Goal: Task Accomplishment & Management: Use online tool/utility

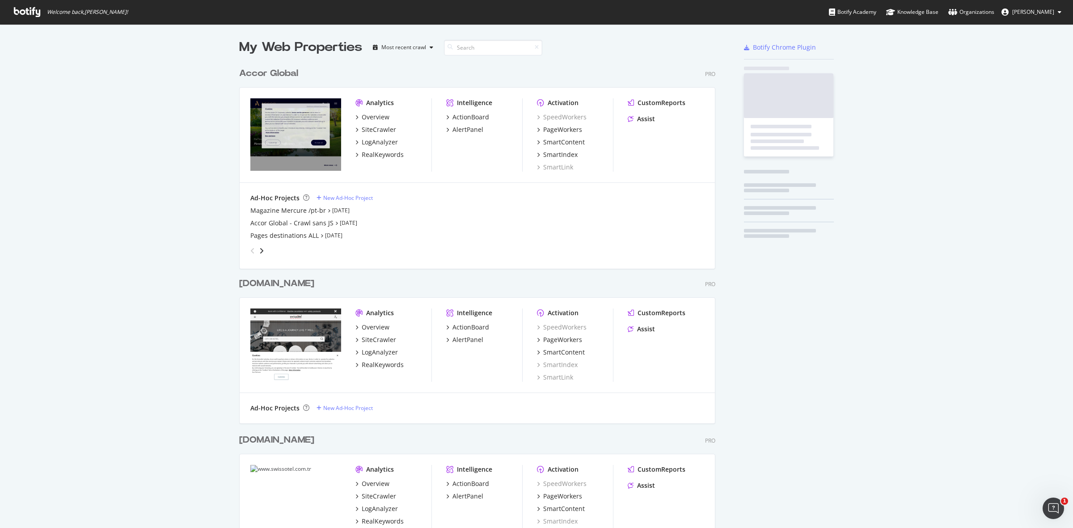
scroll to position [1767, 475]
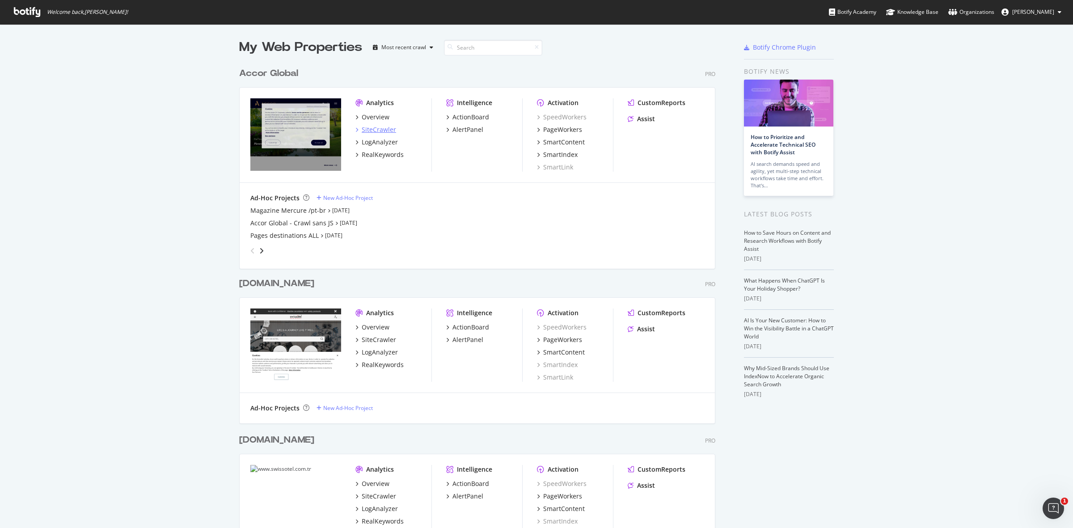
click at [370, 126] on div "SiteCrawler" at bounding box center [379, 129] width 34 height 9
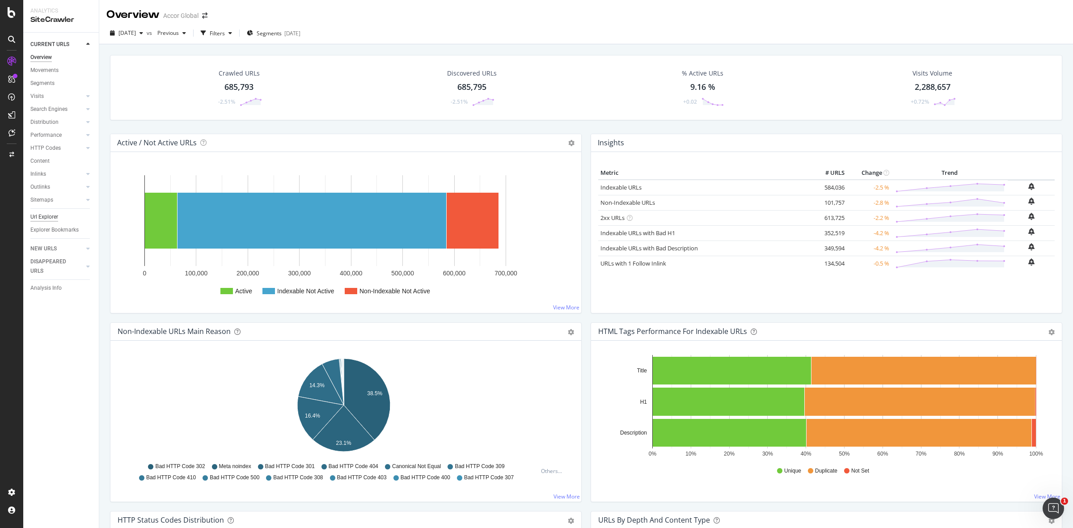
click at [49, 214] on div "Url Explorer" at bounding box center [44, 216] width 28 height 9
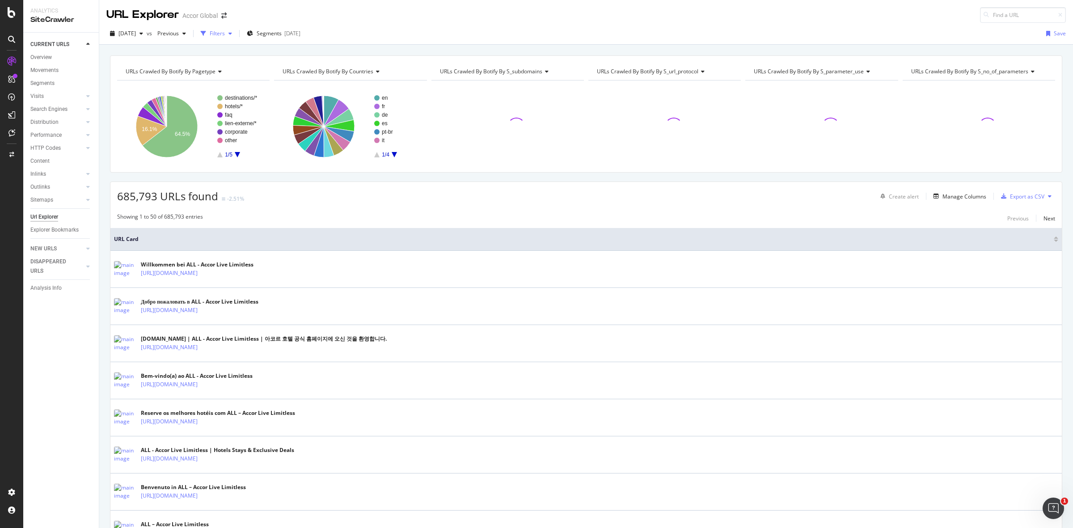
click at [236, 31] on div "button" at bounding box center [230, 33] width 11 height 5
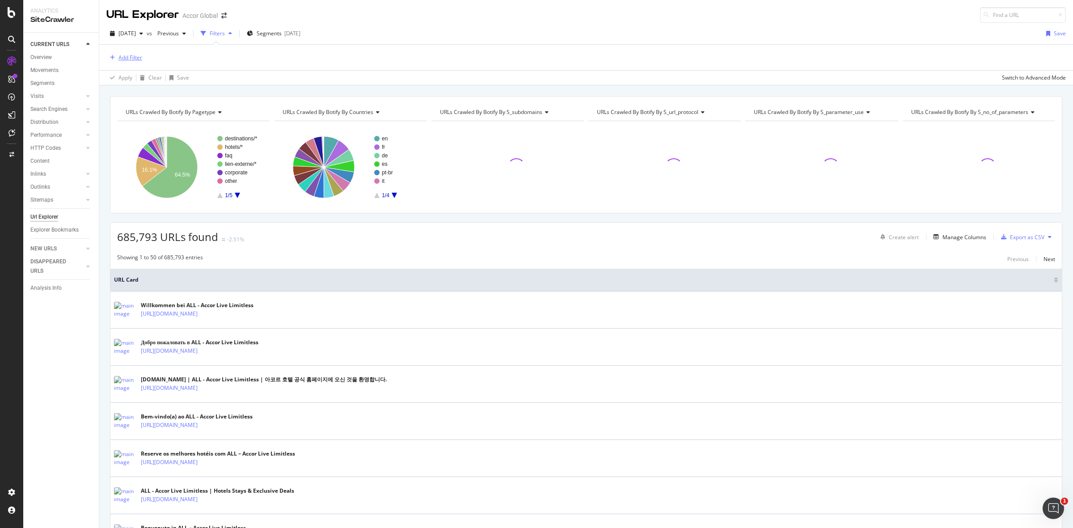
click at [137, 59] on div "Add Filter" at bounding box center [131, 58] width 24 height 8
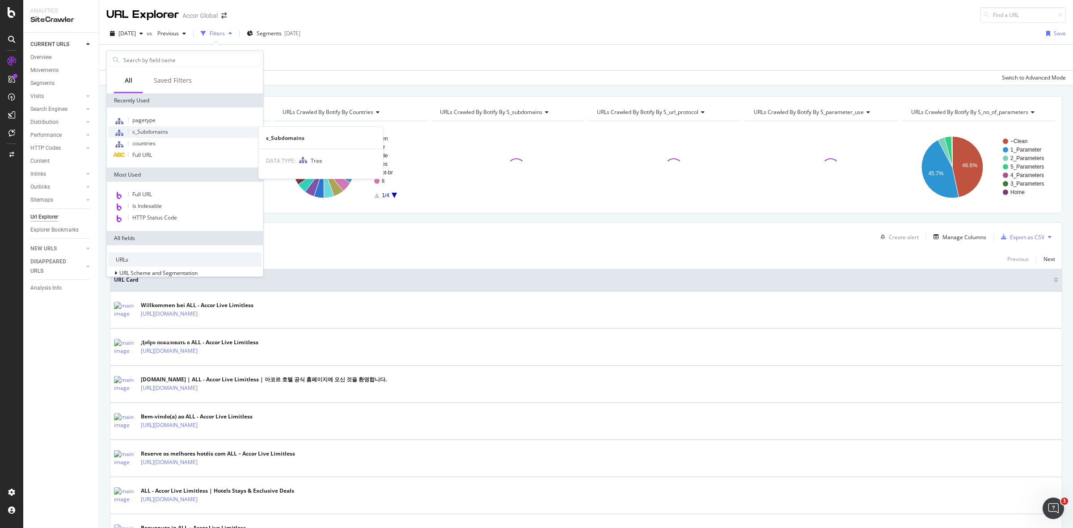
click at [142, 128] on span "s_Subdomains" at bounding box center [150, 132] width 36 height 8
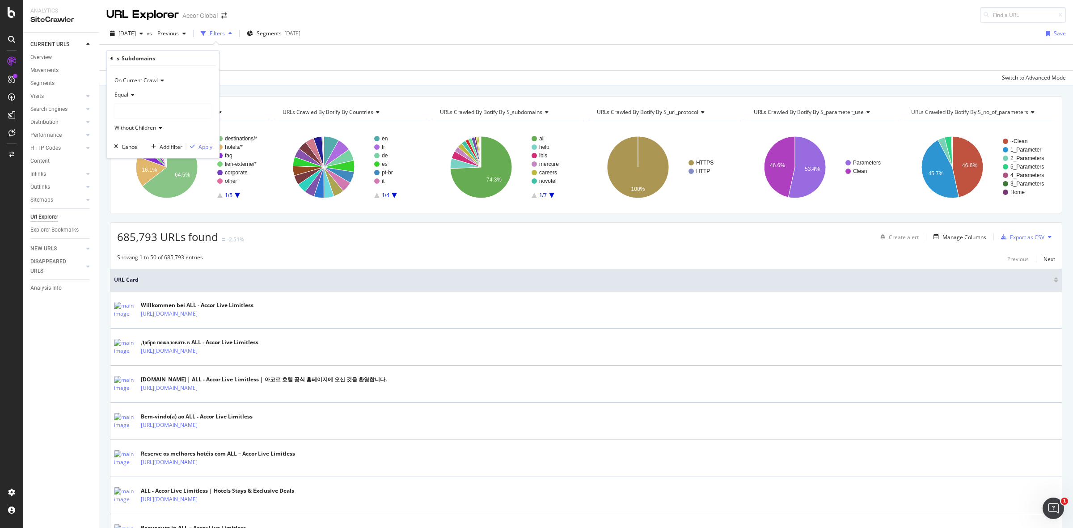
click at [134, 110] on div at bounding box center [162, 111] width 97 height 14
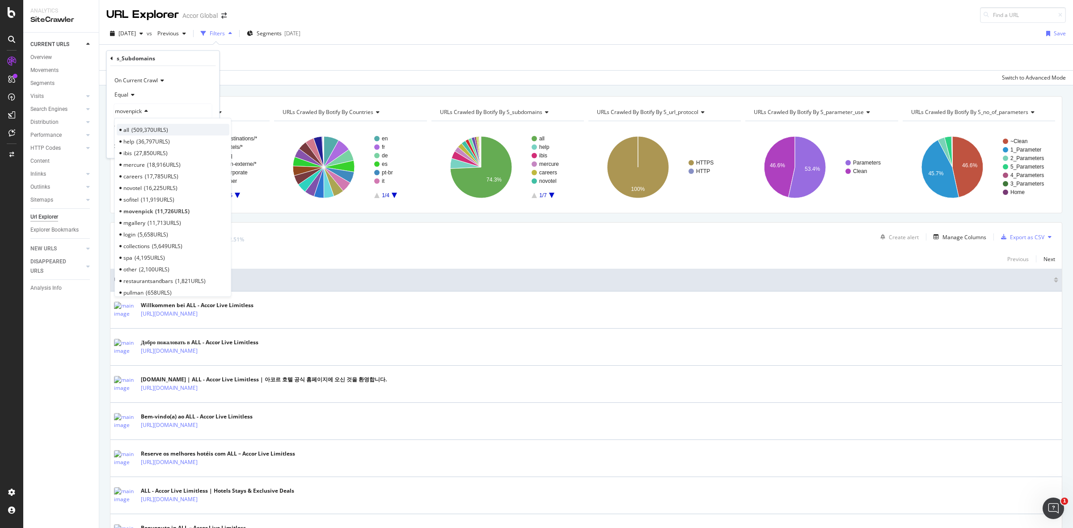
click at [135, 131] on span "509,370 URLS" at bounding box center [149, 130] width 37 height 8
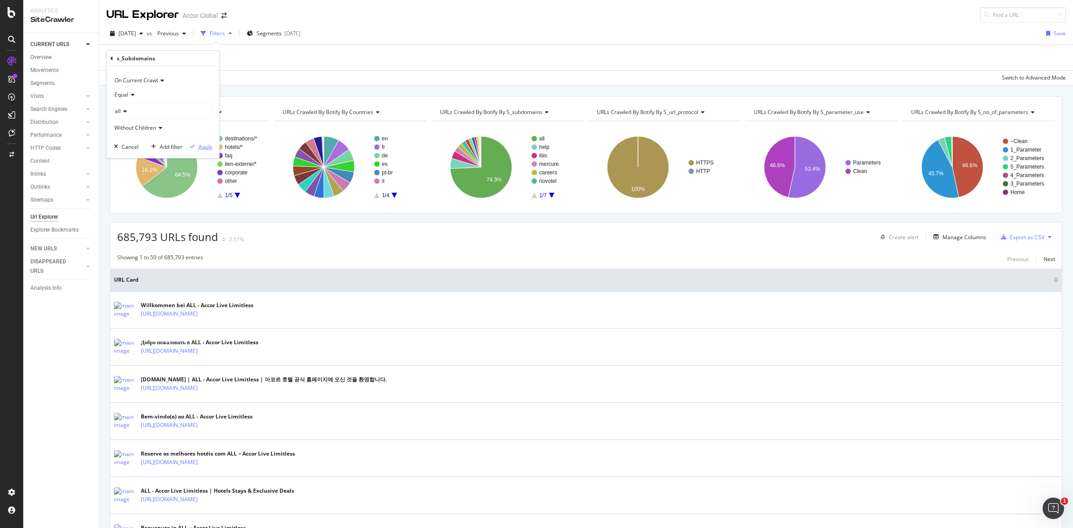
click at [203, 147] on div "Apply" at bounding box center [206, 147] width 14 height 8
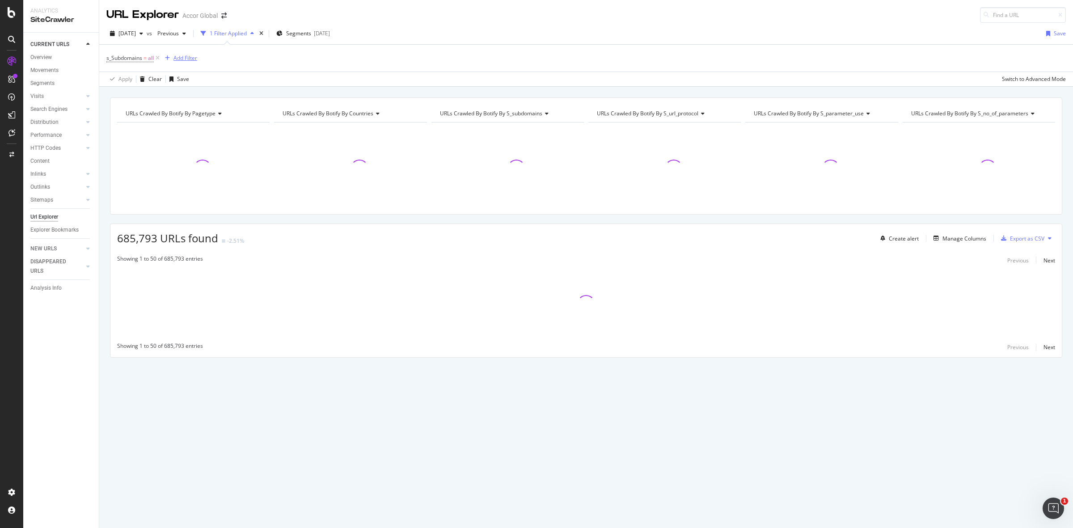
click at [187, 60] on div "Add Filter" at bounding box center [186, 58] width 24 height 8
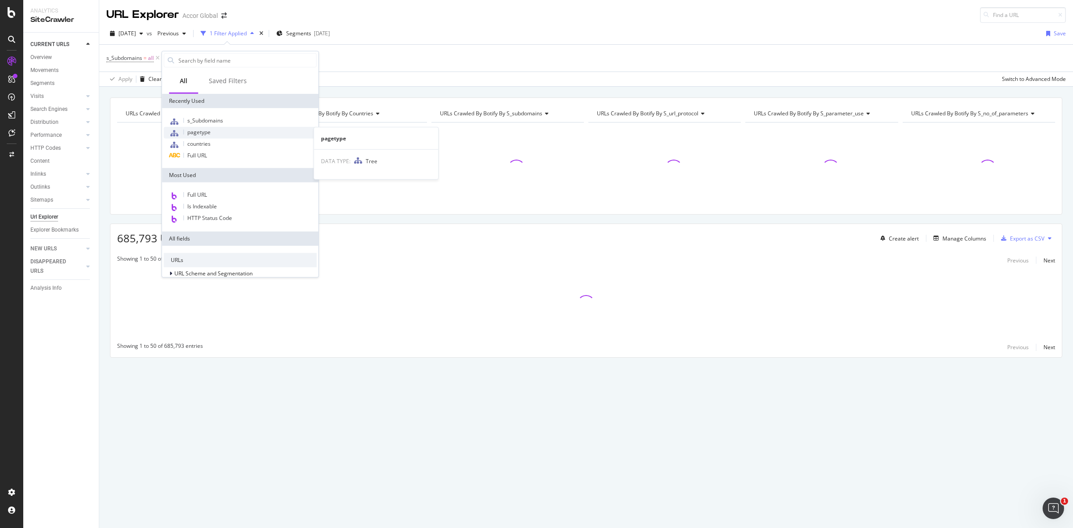
click at [200, 134] on span "pagetype" at bounding box center [198, 132] width 23 height 8
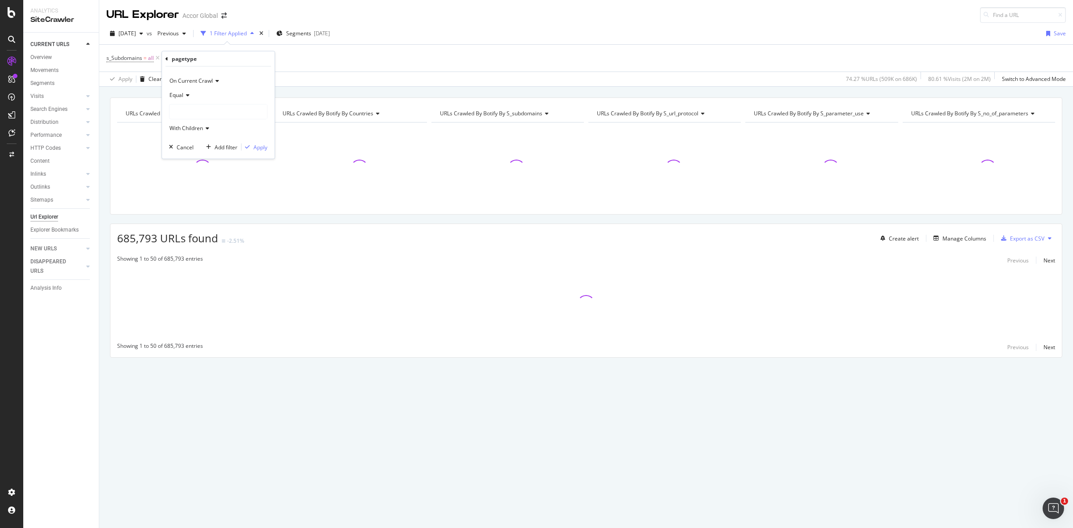
click at [191, 109] on div at bounding box center [218, 112] width 97 height 14
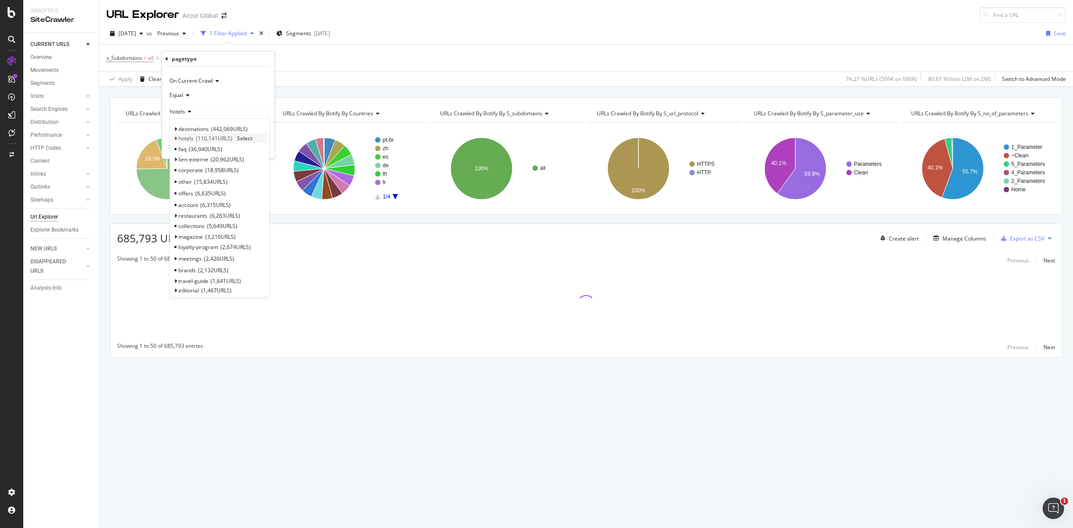
click at [244, 137] on span "Select" at bounding box center [245, 139] width 16 height 8
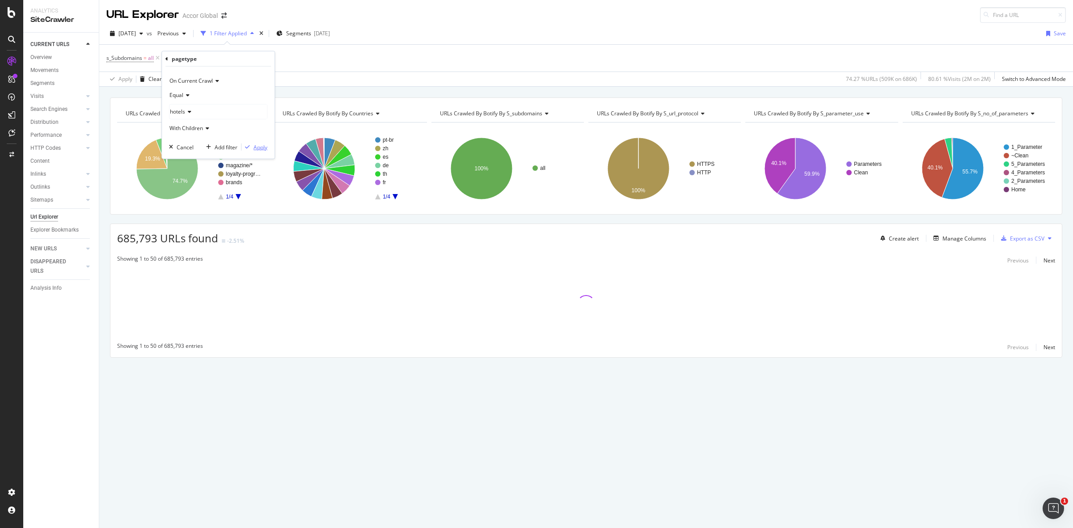
click at [263, 146] on div "Apply" at bounding box center [261, 147] width 14 height 8
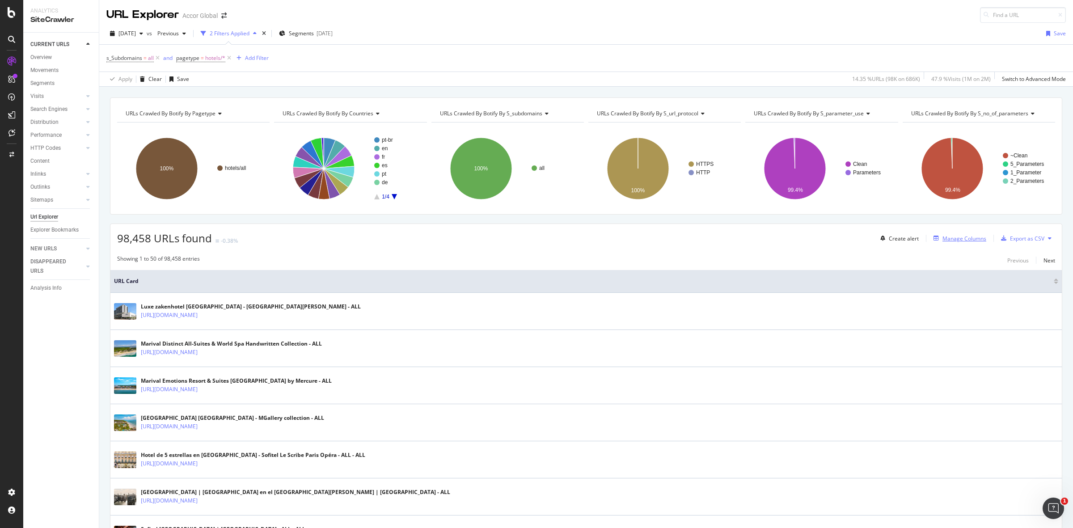
click at [943, 237] on div "Manage Columns" at bounding box center [965, 239] width 44 height 8
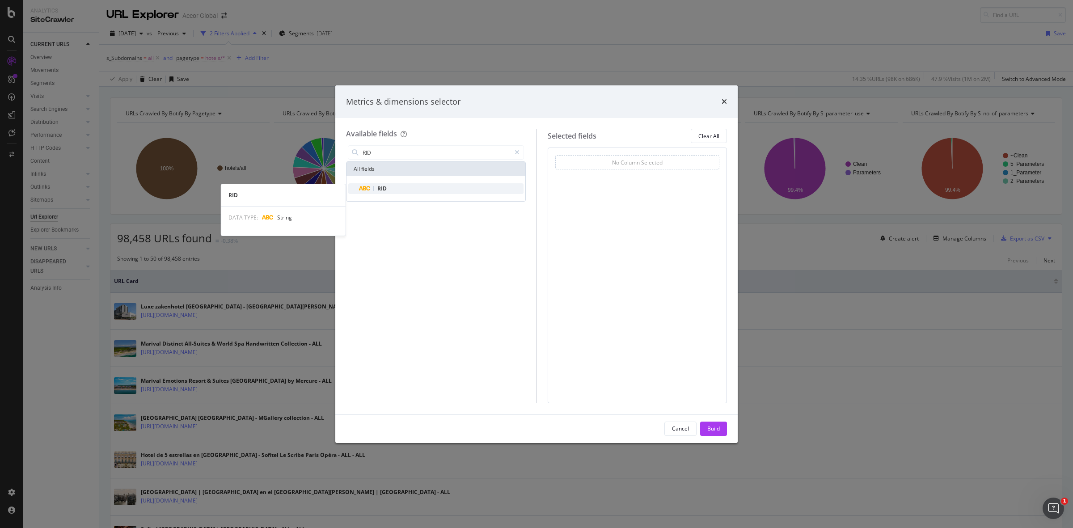
type input "RID"
click at [390, 189] on div "RID" at bounding box center [441, 188] width 165 height 11
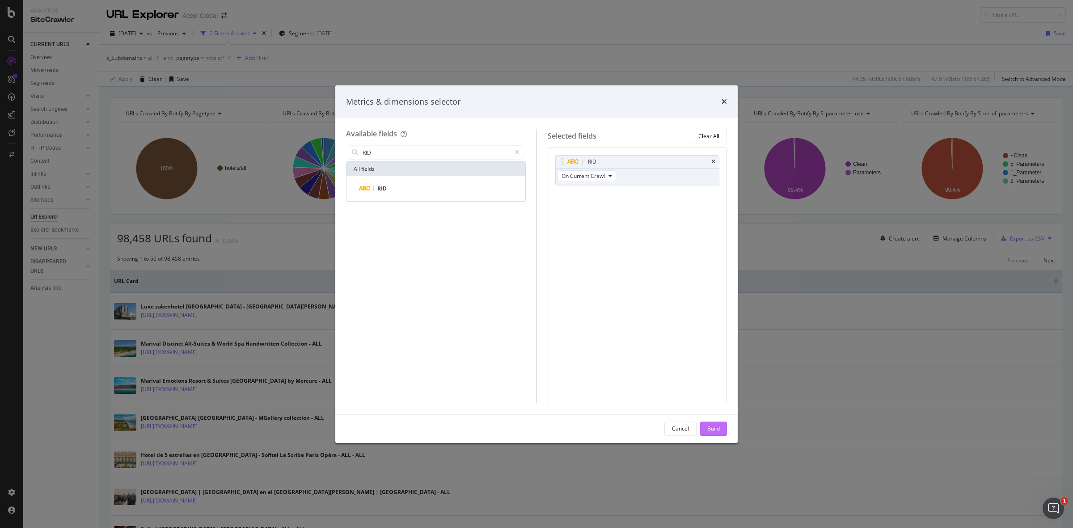
click at [712, 426] on div "Build" at bounding box center [714, 429] width 13 height 8
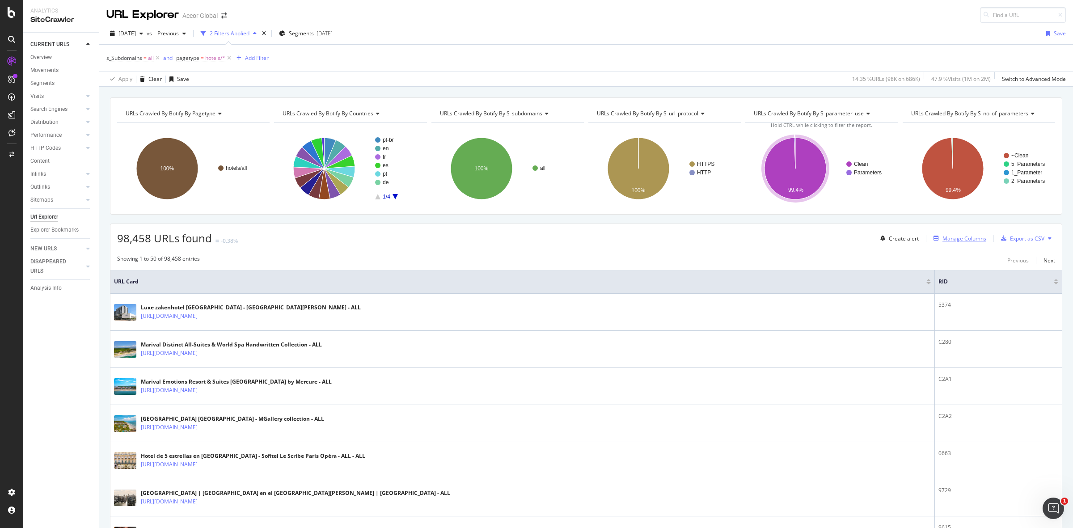
click at [967, 240] on div "Manage Columns" at bounding box center [965, 239] width 44 height 8
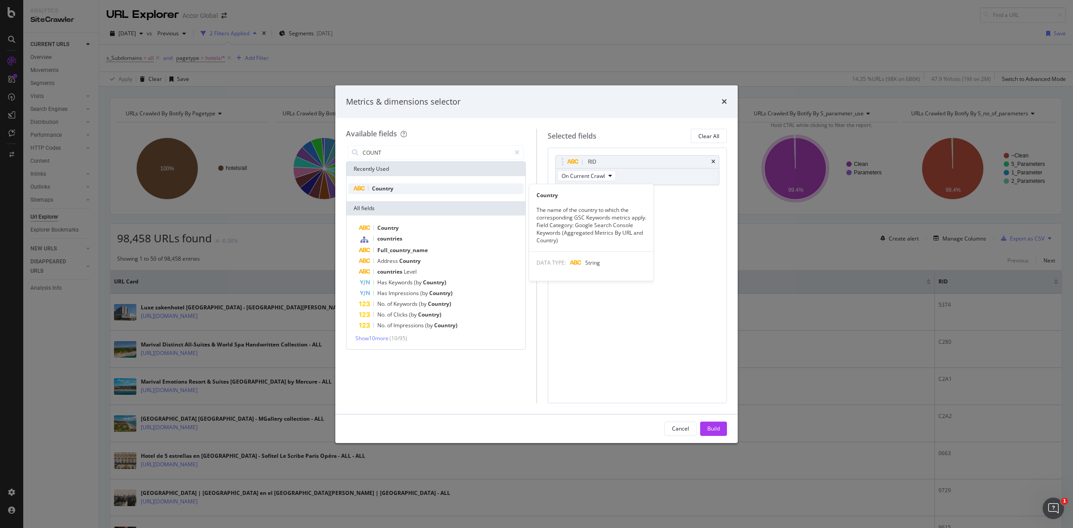
type input "COUNT"
click at [394, 188] on span "Country" at bounding box center [382, 189] width 21 height 8
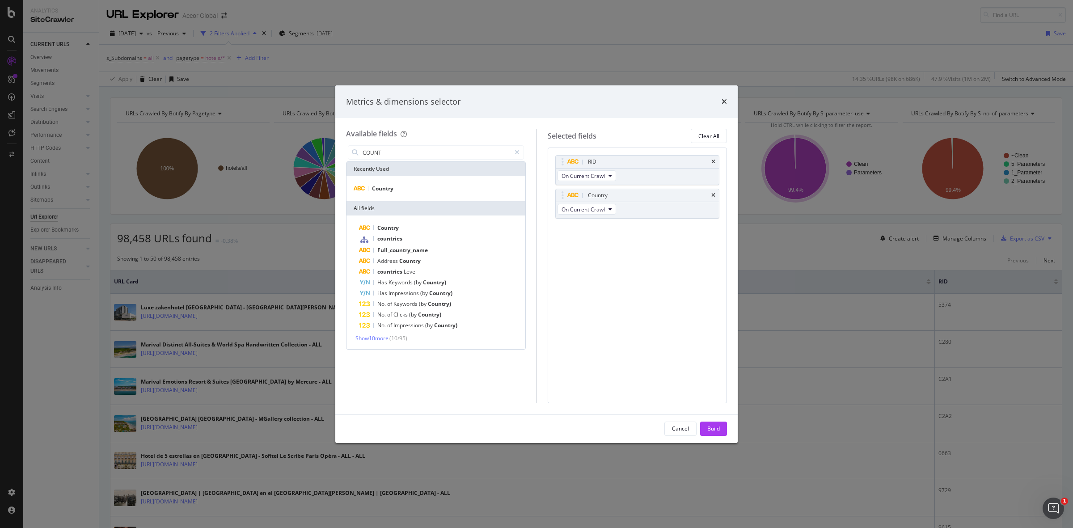
click at [715, 421] on div "Cancel Build" at bounding box center [536, 429] width 403 height 29
click at [715, 424] on div "Build" at bounding box center [714, 428] width 13 height 13
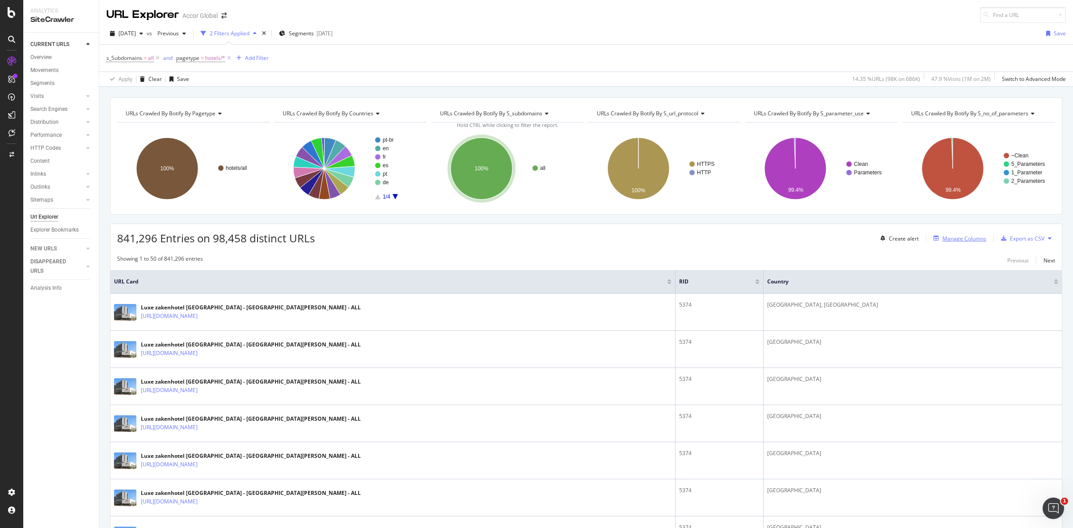
click at [957, 236] on div "Manage Columns" at bounding box center [965, 239] width 44 height 8
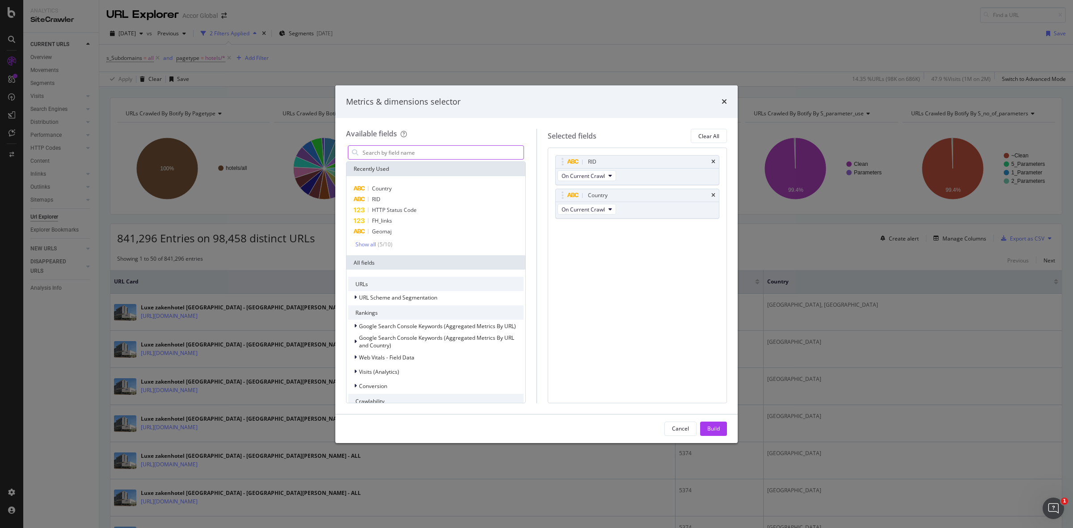
click at [415, 154] on input "modal" at bounding box center [443, 152] width 162 height 13
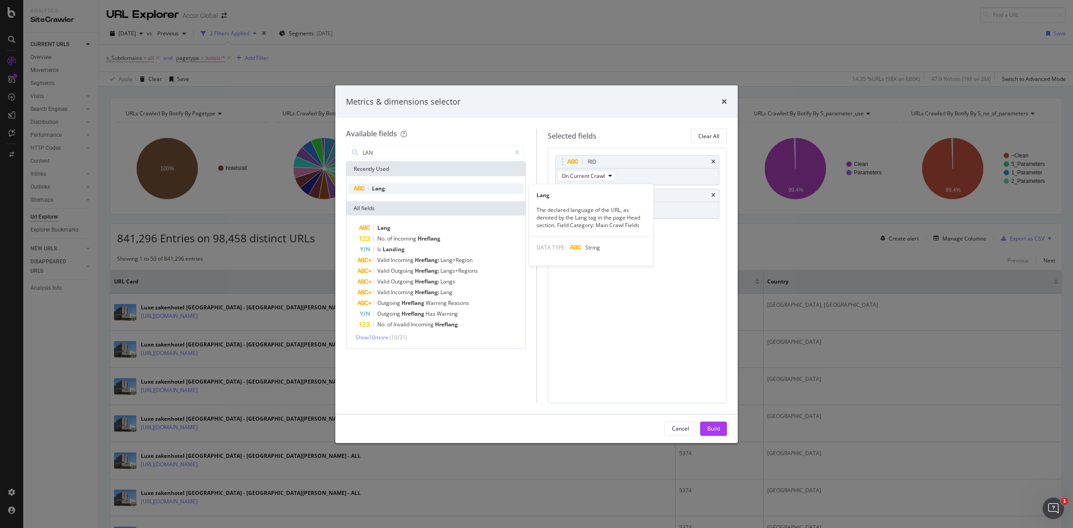
type input "LAN"
click at [387, 186] on div "Lang" at bounding box center [435, 188] width 175 height 11
click at [712, 195] on icon "times" at bounding box center [714, 195] width 4 height 5
click at [712, 428] on div "Build" at bounding box center [714, 429] width 13 height 8
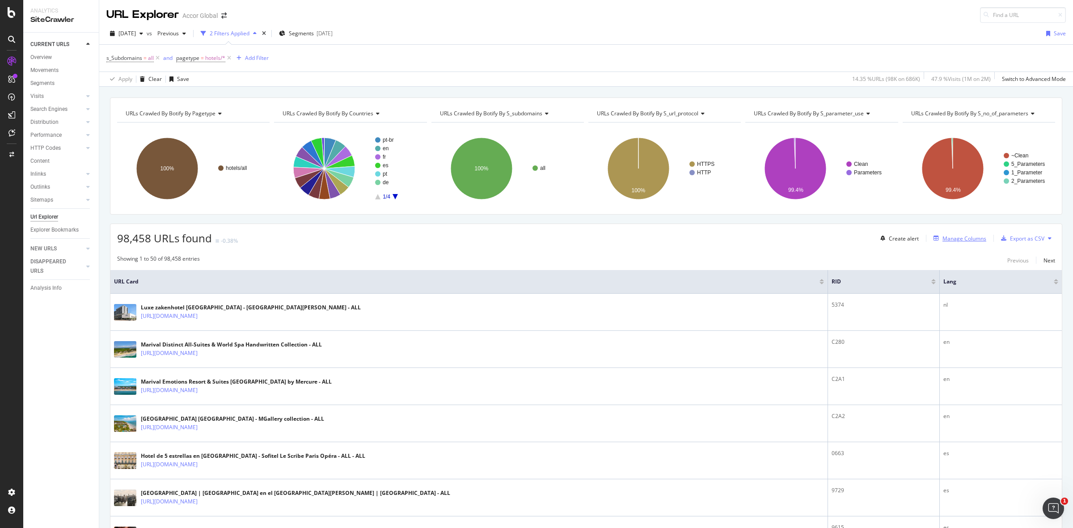
click at [951, 242] on div "Manage Columns" at bounding box center [965, 239] width 44 height 8
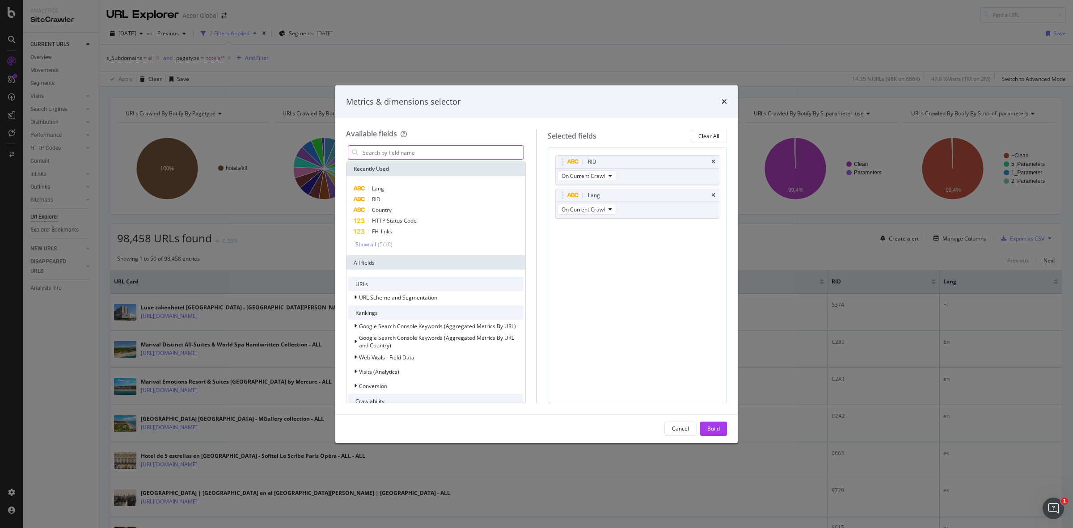
click at [439, 154] on input "modal" at bounding box center [443, 152] width 162 height 13
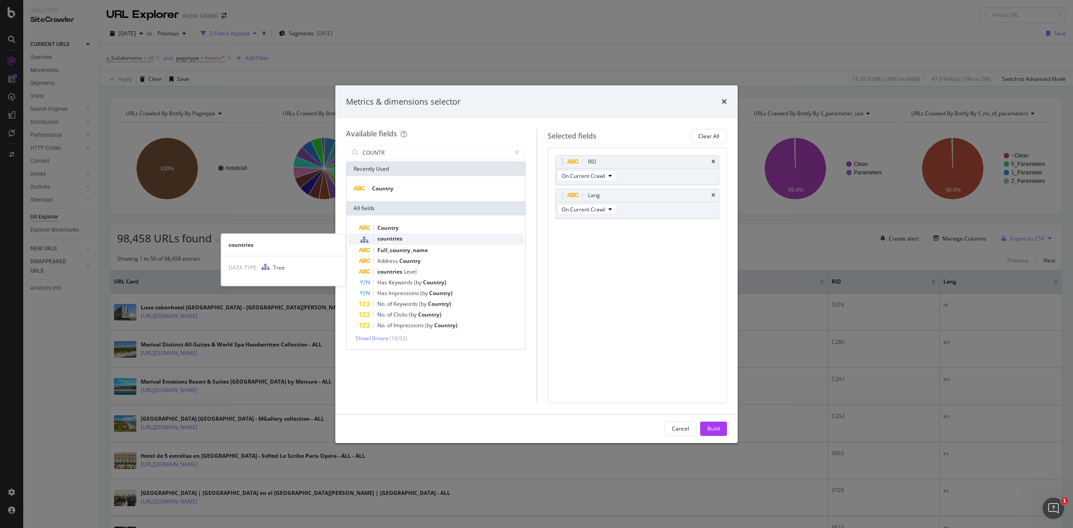
type input "COUNTR"
click at [392, 237] on span "countries" at bounding box center [389, 239] width 25 height 8
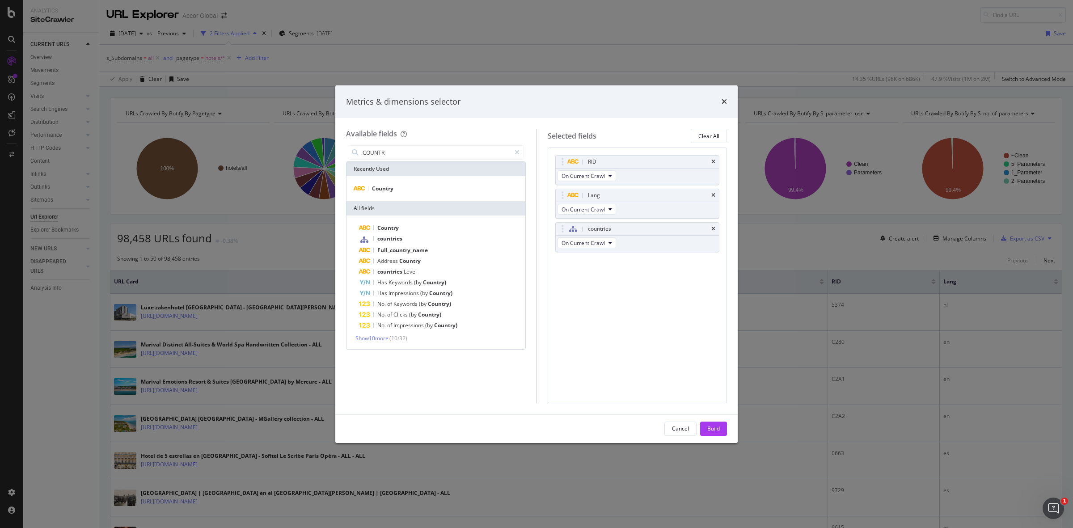
click at [714, 421] on div "Cancel Build" at bounding box center [536, 429] width 403 height 29
click at [714, 425] on div "Build" at bounding box center [714, 429] width 13 height 8
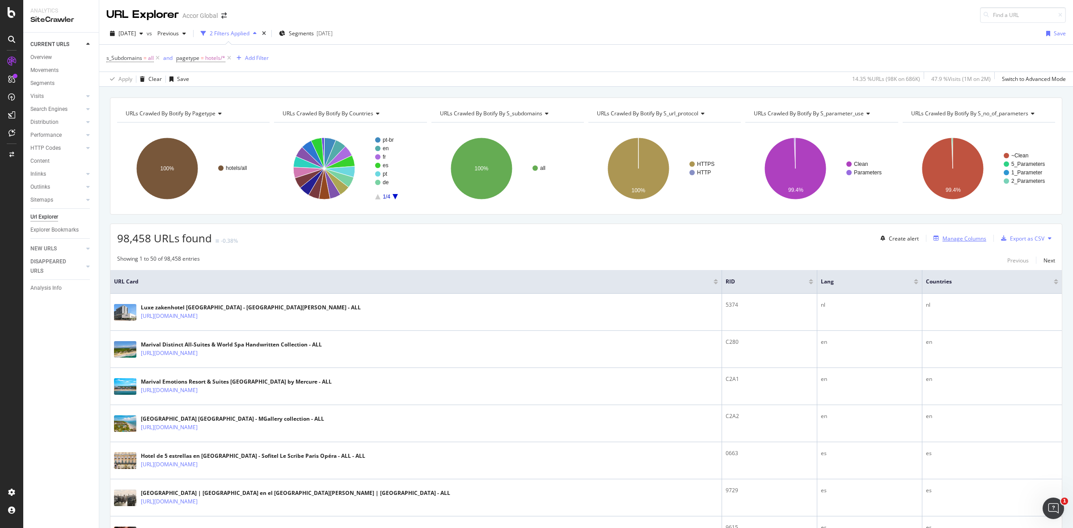
click at [944, 239] on div "Manage Columns" at bounding box center [965, 239] width 44 height 8
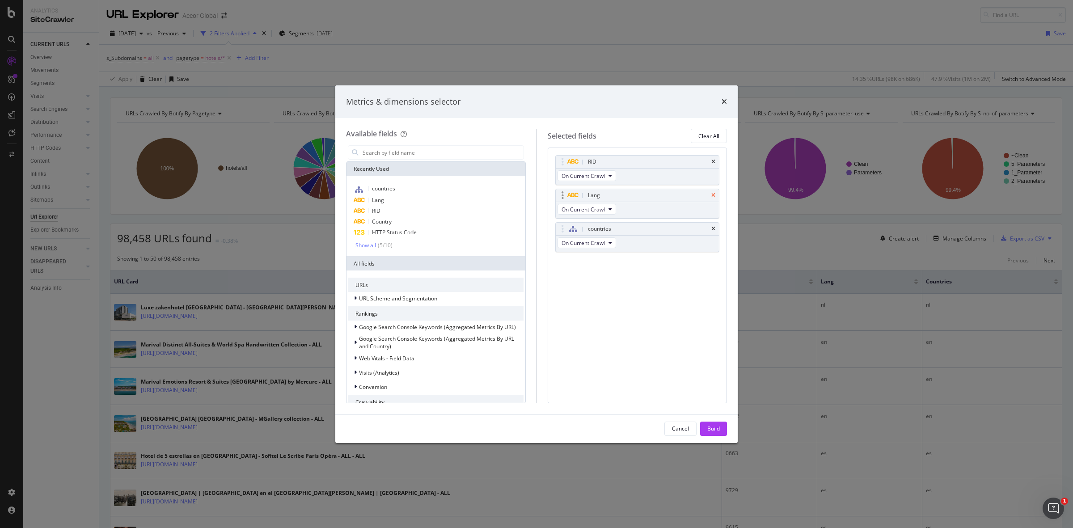
click at [712, 195] on icon "times" at bounding box center [714, 195] width 4 height 5
click at [713, 427] on div "Build" at bounding box center [714, 429] width 13 height 8
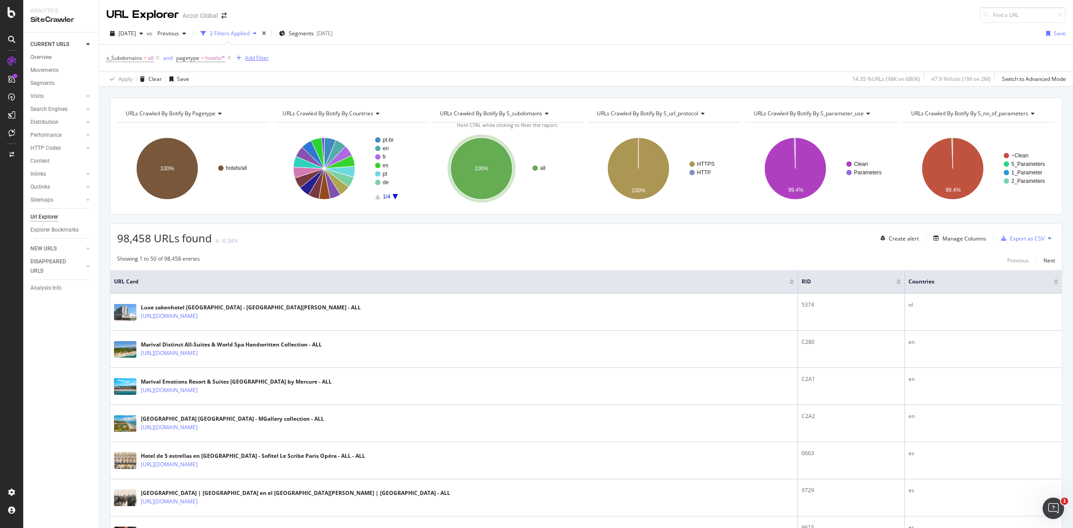
click at [250, 61] on div "Add Filter" at bounding box center [257, 58] width 24 height 8
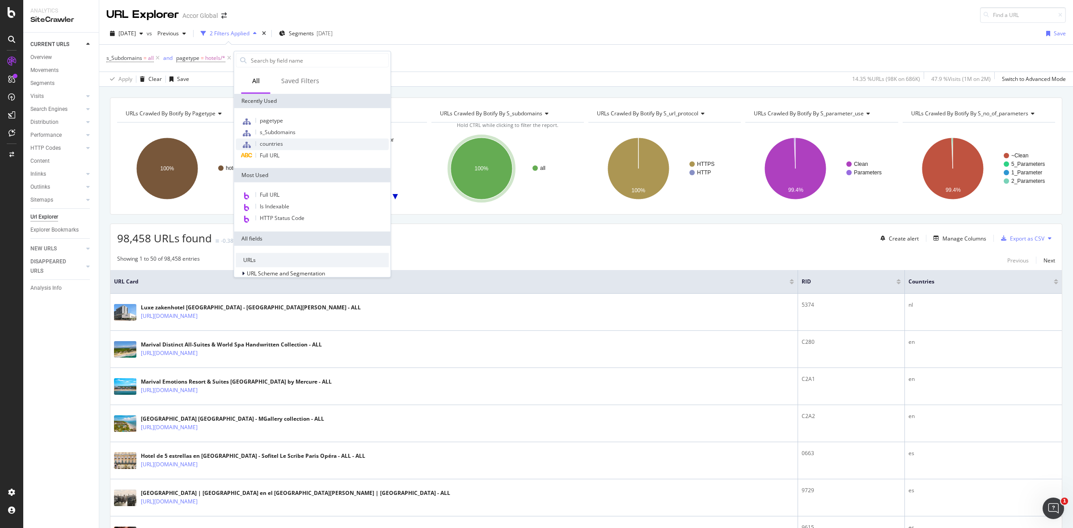
click at [273, 142] on span "countries" at bounding box center [271, 144] width 23 height 8
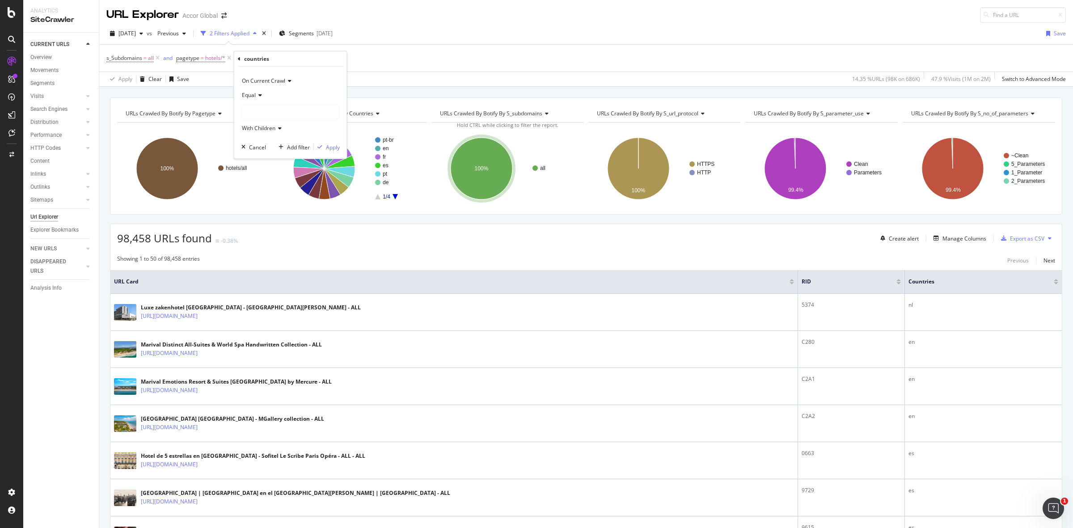
click at [253, 94] on span "Equal" at bounding box center [249, 95] width 14 height 8
click at [321, 90] on div "Equal" at bounding box center [291, 95] width 98 height 14
click at [326, 146] on div "Apply" at bounding box center [333, 147] width 14 height 8
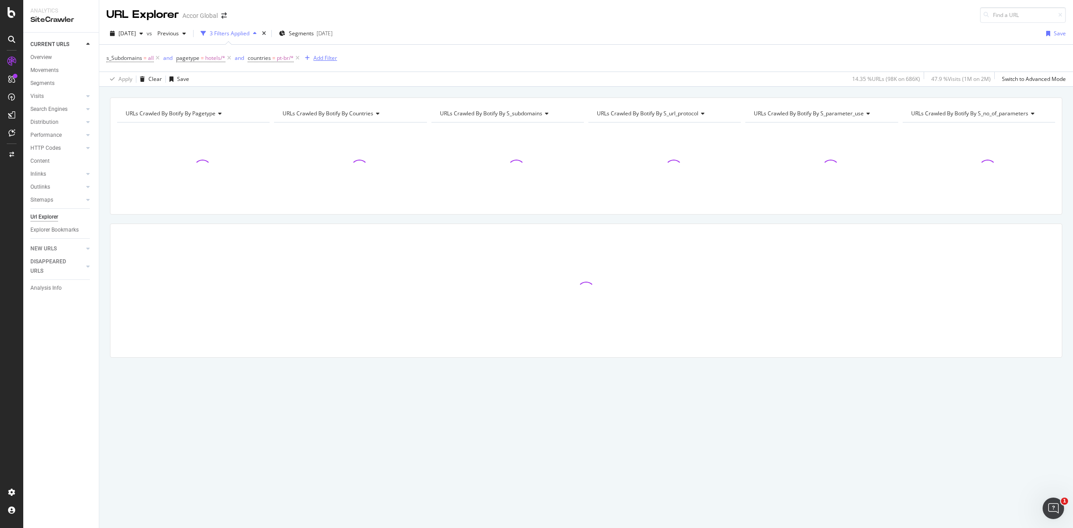
click at [321, 60] on div "Add Filter" at bounding box center [326, 58] width 24 height 8
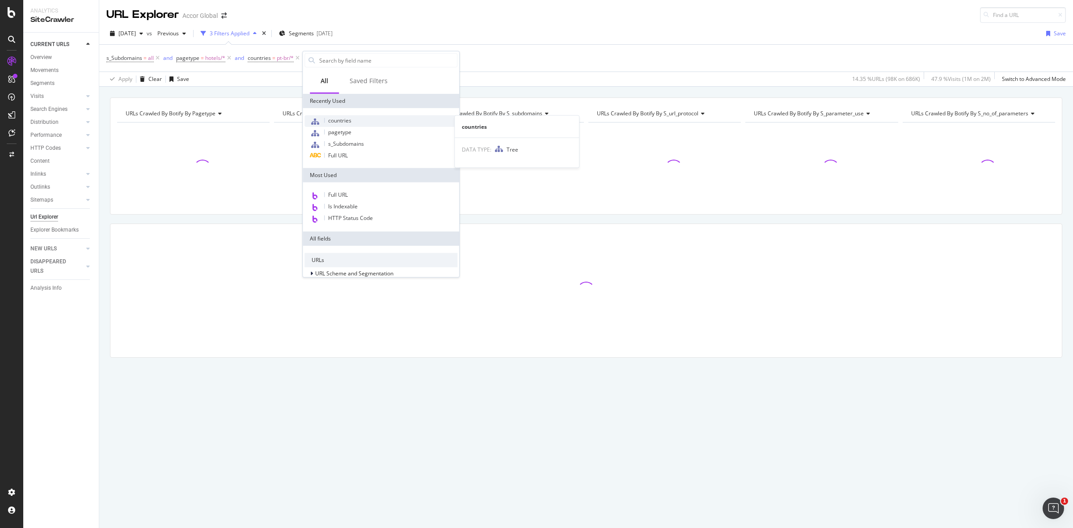
click at [339, 117] on span "countries" at bounding box center [339, 121] width 23 height 8
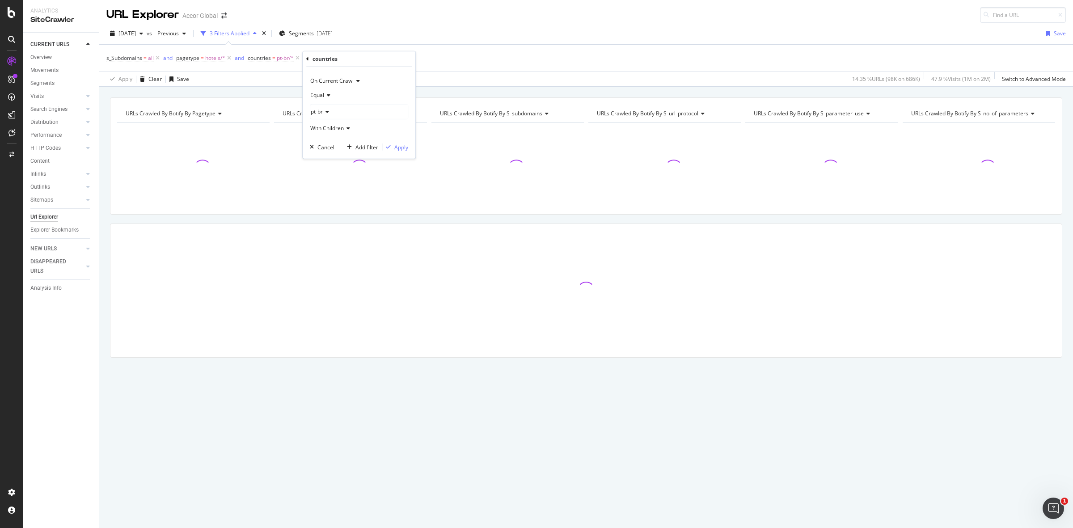
click at [334, 114] on div "pt-br" at bounding box center [358, 112] width 97 height 14
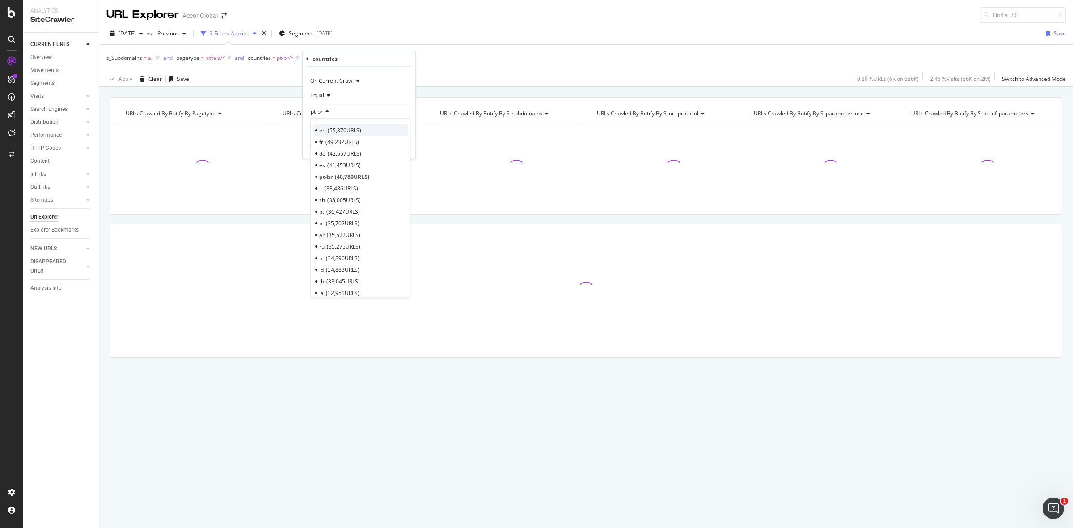
click at [334, 129] on span "55,370 URLS" at bounding box center [345, 130] width 34 height 8
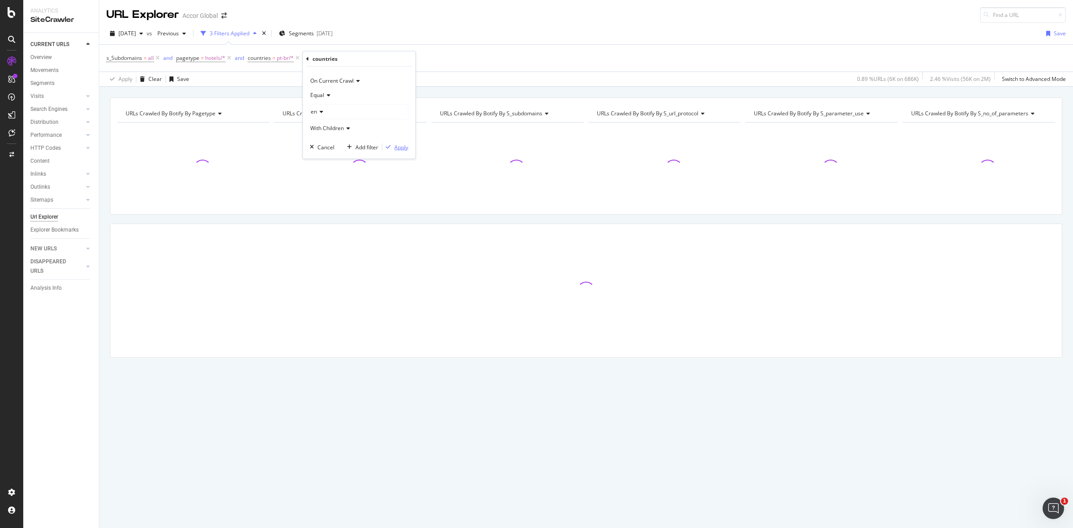
click at [394, 143] on div "Apply" at bounding box center [401, 147] width 14 height 8
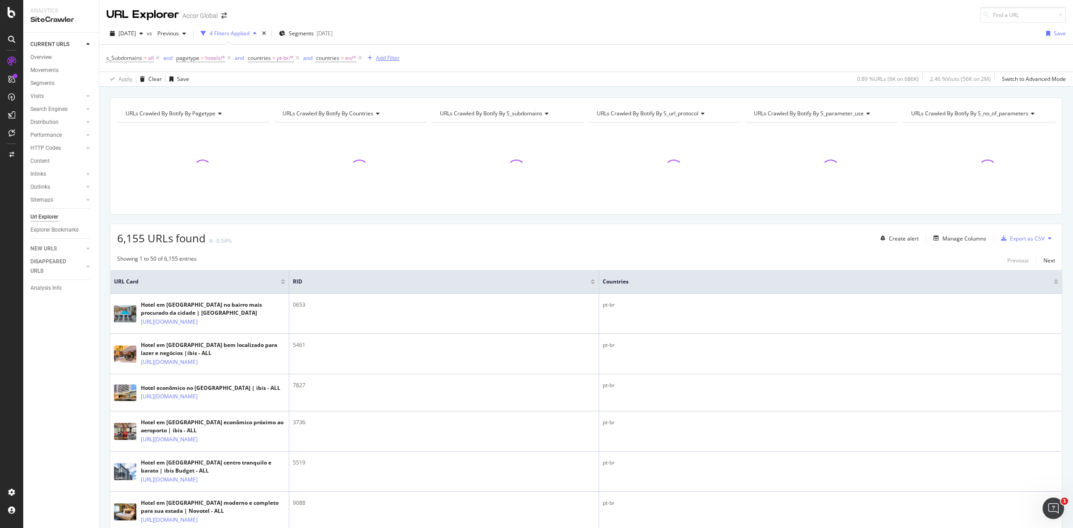
click at [385, 59] on div "Add Filter" at bounding box center [388, 58] width 24 height 8
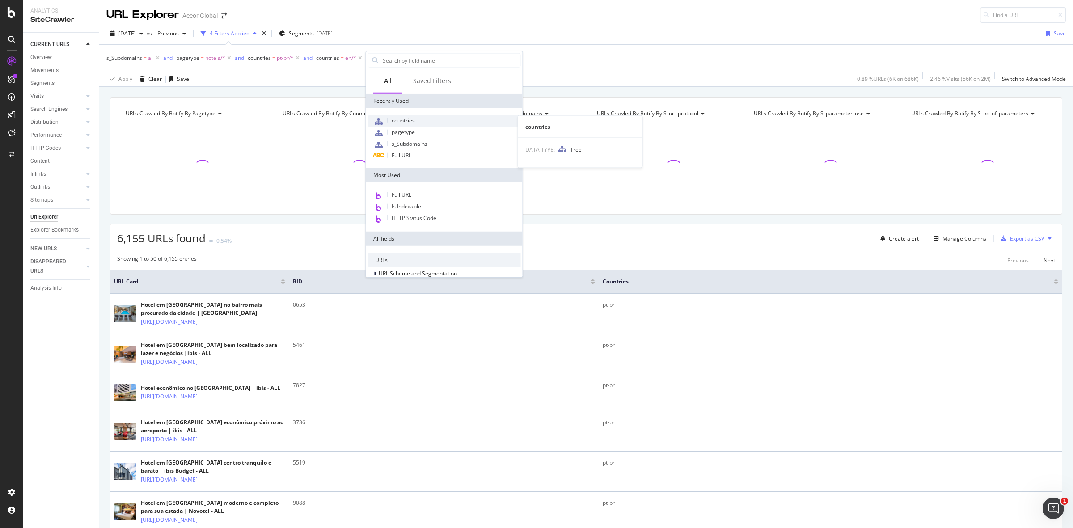
click at [400, 119] on span "countries" at bounding box center [403, 121] width 23 height 8
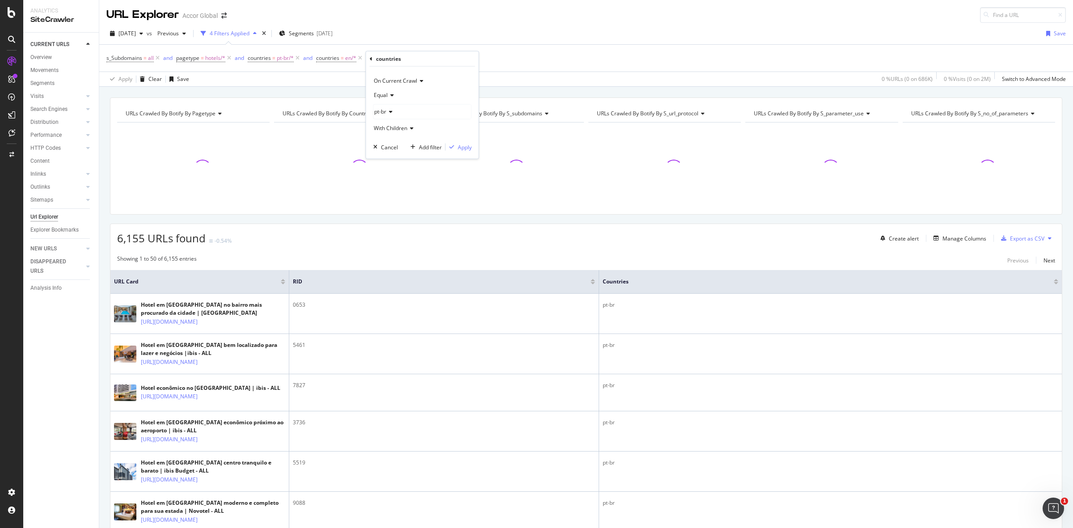
click at [385, 111] on span "pt-br" at bounding box center [380, 112] width 12 height 8
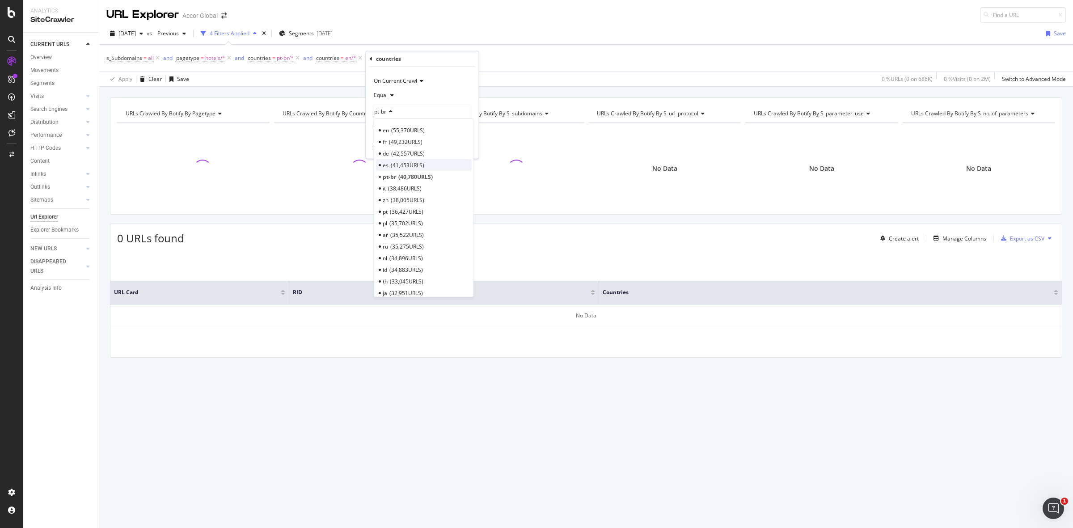
click at [390, 164] on div "es 41,453 URLS" at bounding box center [424, 165] width 96 height 12
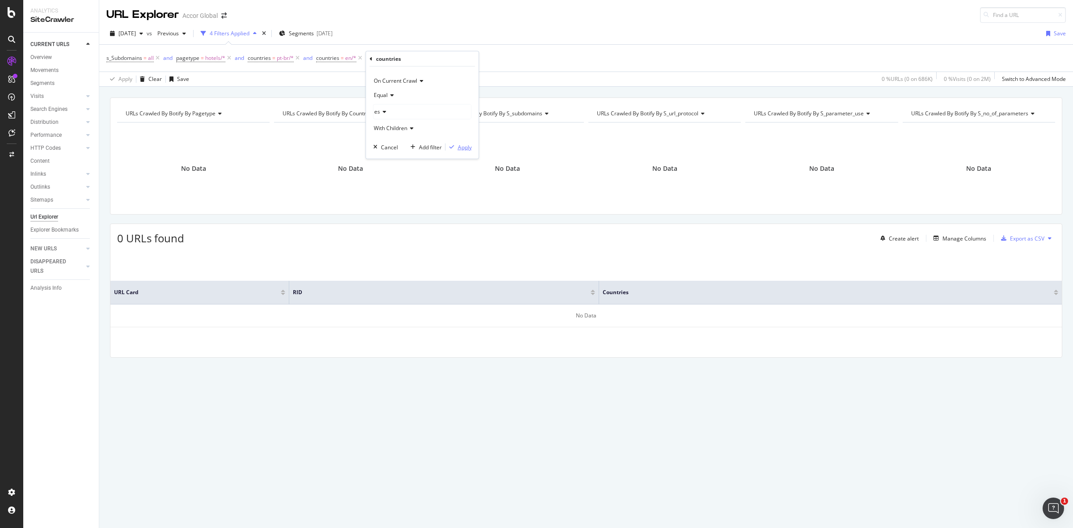
click at [461, 148] on div "Apply" at bounding box center [465, 147] width 14 height 8
click at [361, 59] on icon at bounding box center [360, 58] width 8 height 9
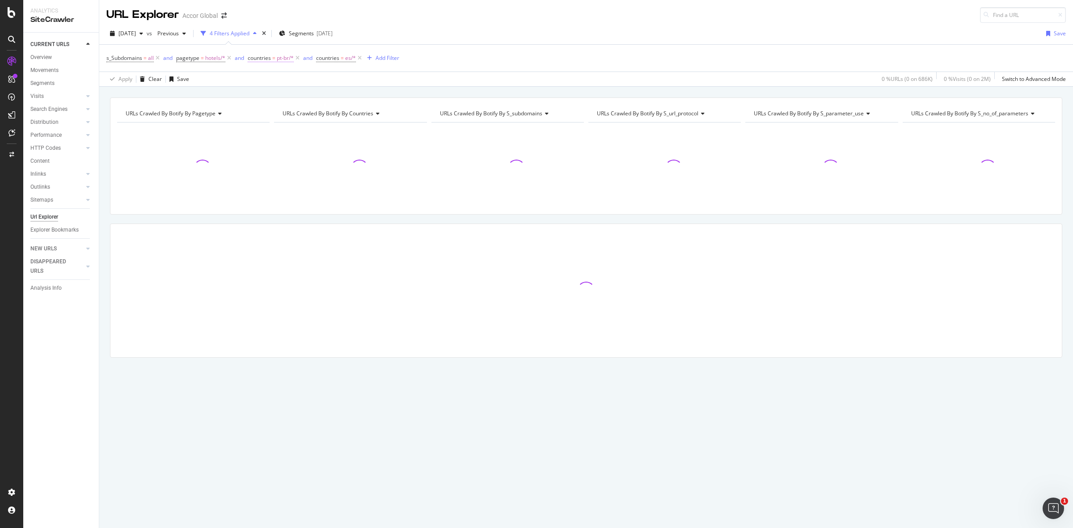
click at [266, 57] on span "countries" at bounding box center [259, 58] width 23 height 8
click at [333, 32] on div "[DATE]" at bounding box center [325, 34] width 16 height 8
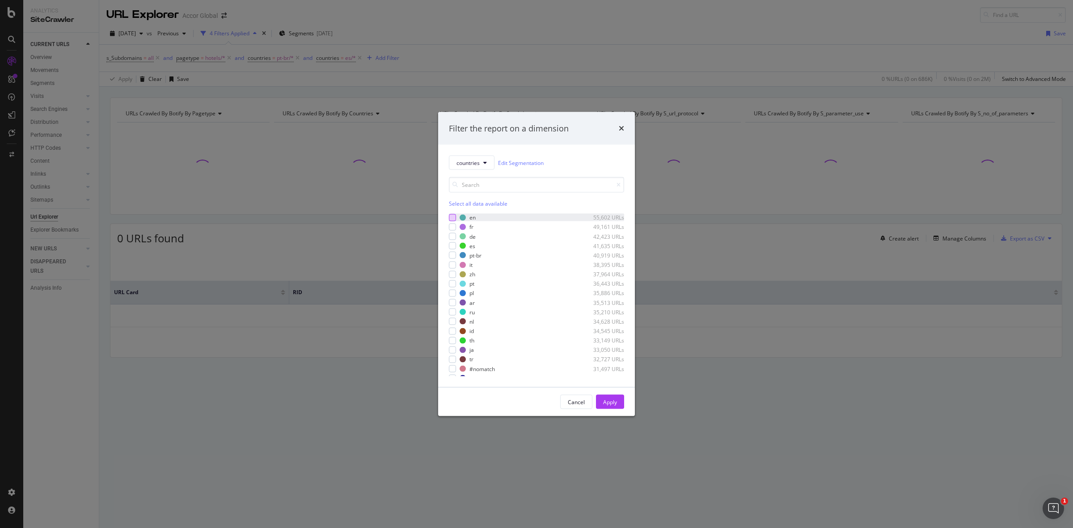
click at [450, 217] on div "modal" at bounding box center [452, 217] width 7 height 7
click at [451, 227] on div "modal" at bounding box center [452, 227] width 7 height 7
click at [453, 247] on div "modal" at bounding box center [452, 245] width 7 height 7
click at [452, 259] on div "modal" at bounding box center [452, 255] width 7 height 7
click at [625, 399] on div "Cancel Apply" at bounding box center [536, 402] width 197 height 29
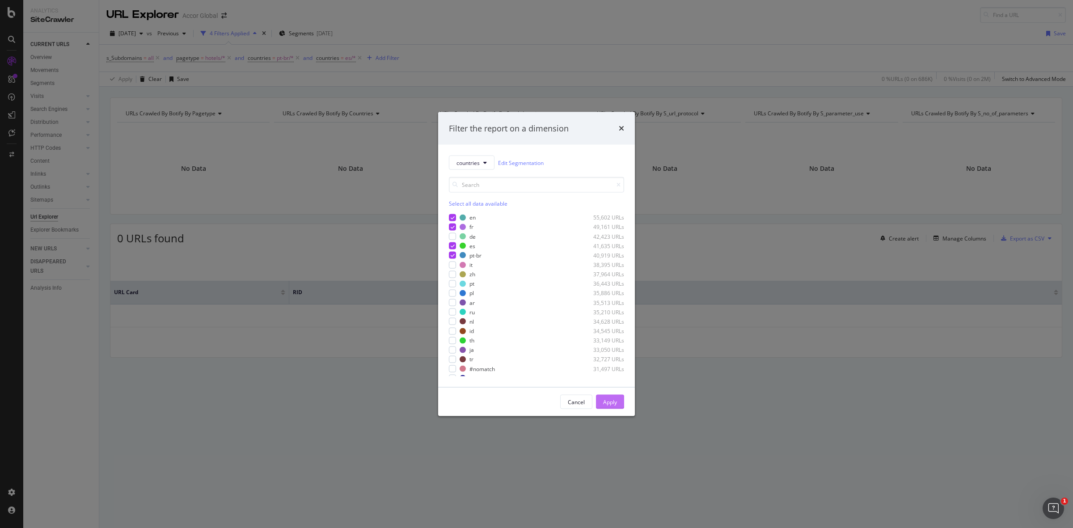
click at [619, 400] on button "Apply" at bounding box center [610, 402] width 28 height 14
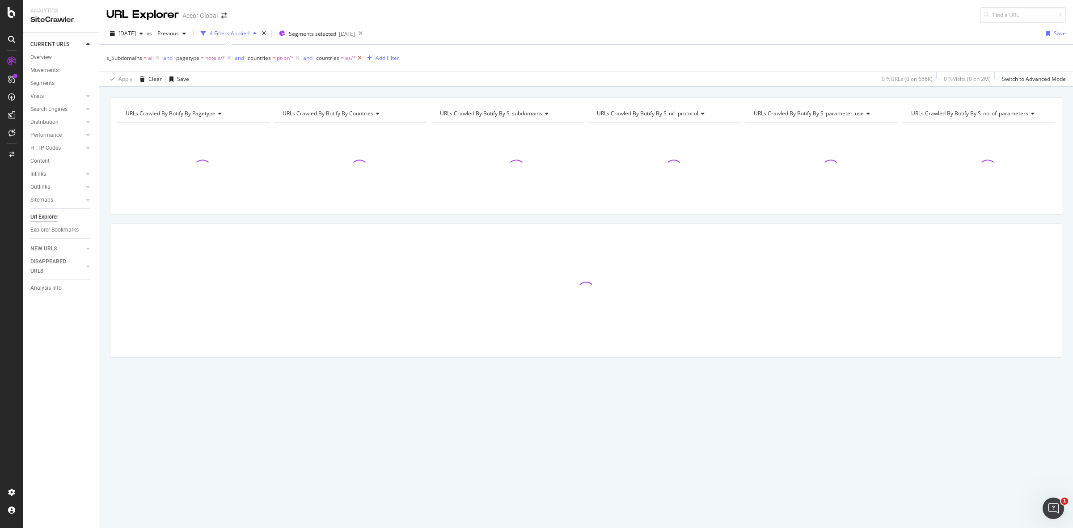
click at [361, 58] on icon at bounding box center [360, 58] width 8 height 9
click at [298, 55] on icon at bounding box center [298, 58] width 8 height 9
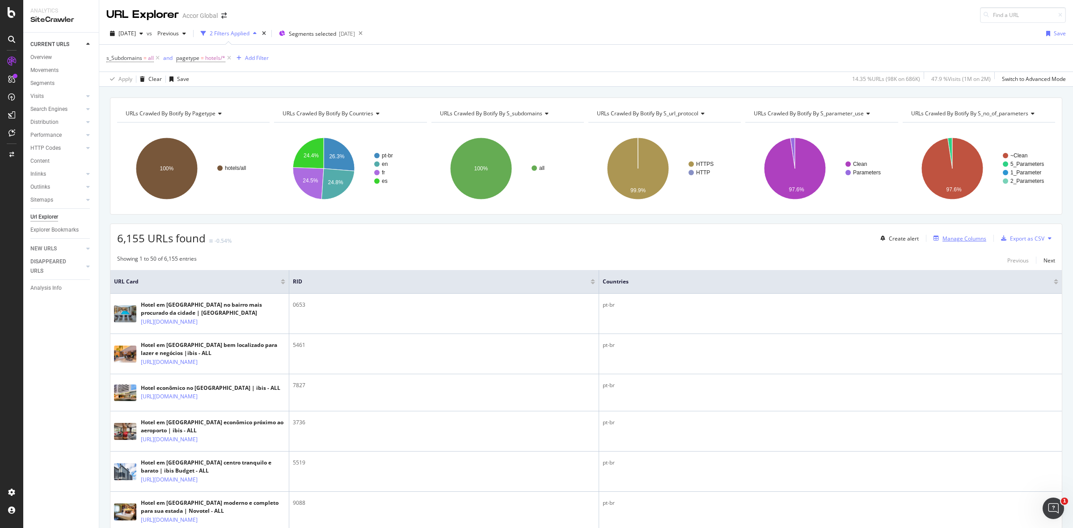
click at [960, 235] on div "Manage Columns" at bounding box center [965, 239] width 44 height 8
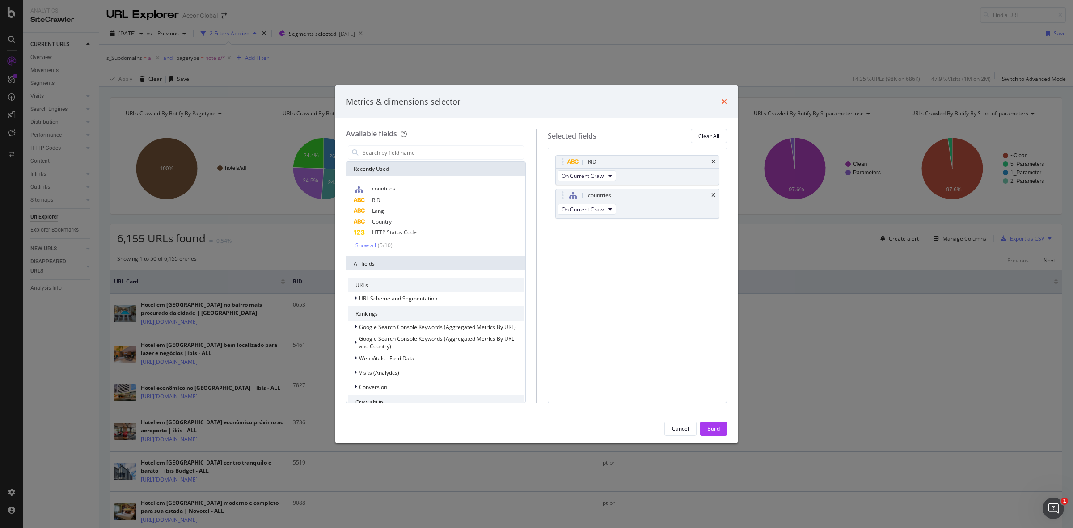
click at [723, 100] on icon "times" at bounding box center [724, 101] width 5 height 7
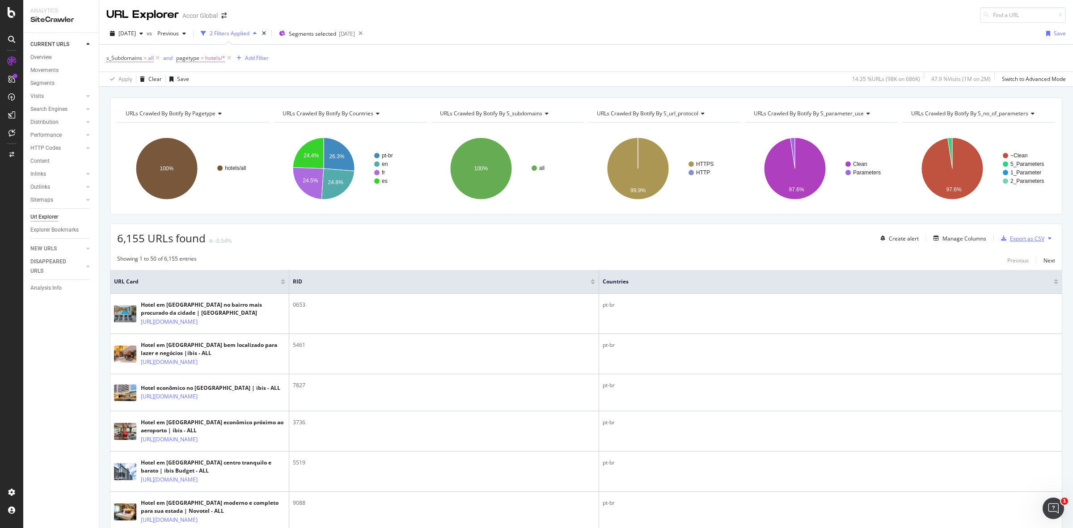
click at [1024, 242] on div "Export as CSV" at bounding box center [1027, 239] width 34 height 8
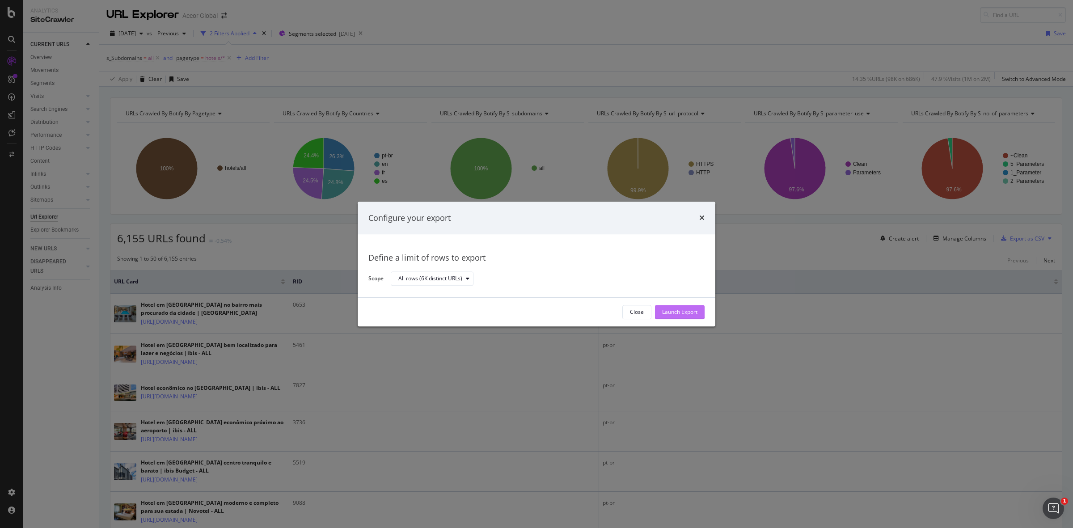
click at [698, 312] on div "Launch Export" at bounding box center [679, 313] width 35 height 8
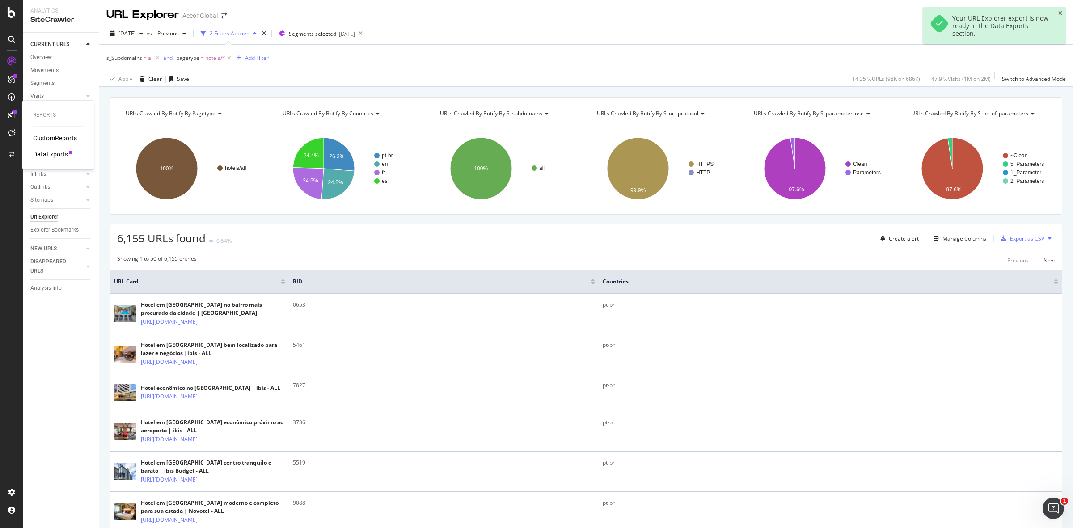
click at [44, 153] on div "DataExports" at bounding box center [50, 154] width 35 height 9
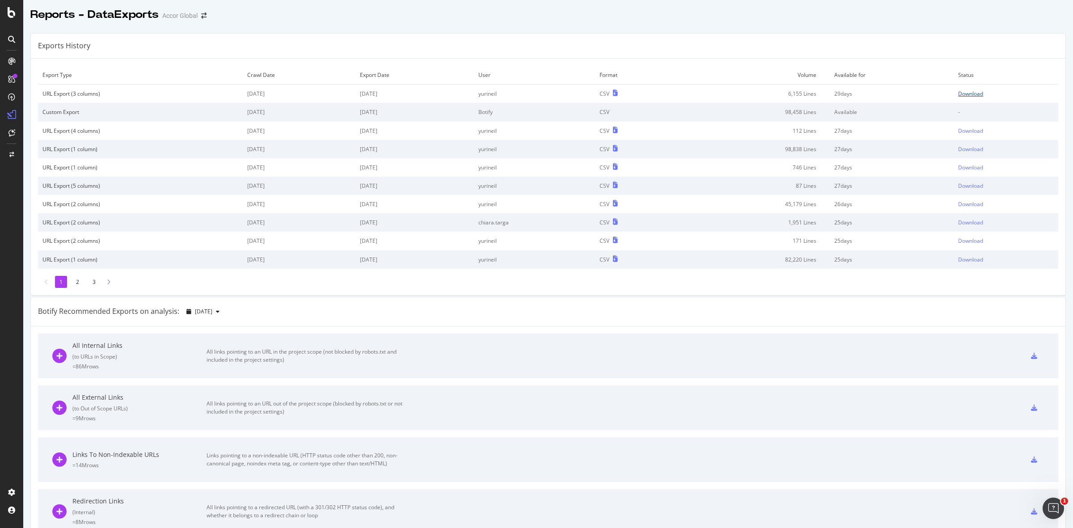
click at [963, 94] on div "Download" at bounding box center [970, 94] width 25 height 8
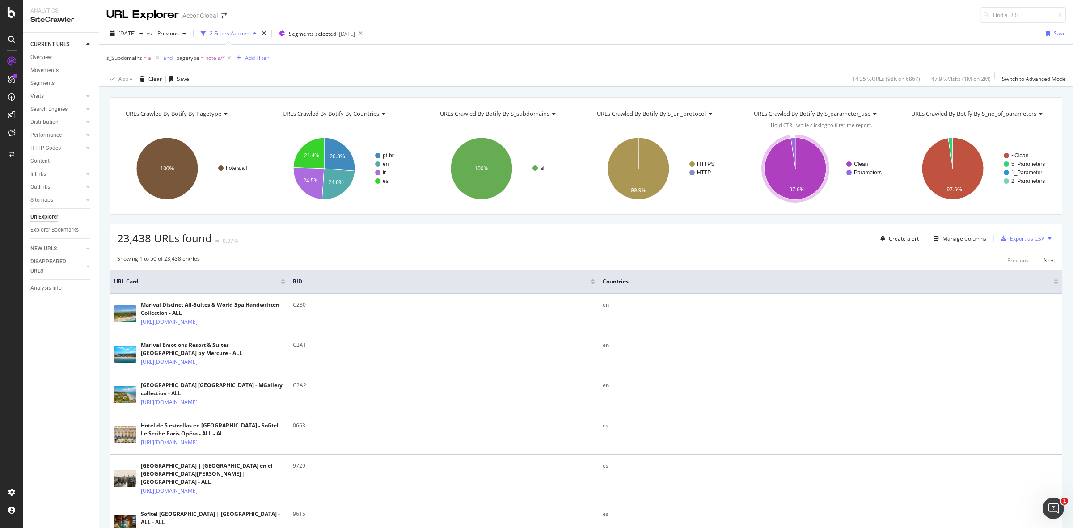
click at [1014, 235] on div "Export as CSV" at bounding box center [1027, 239] width 34 height 8
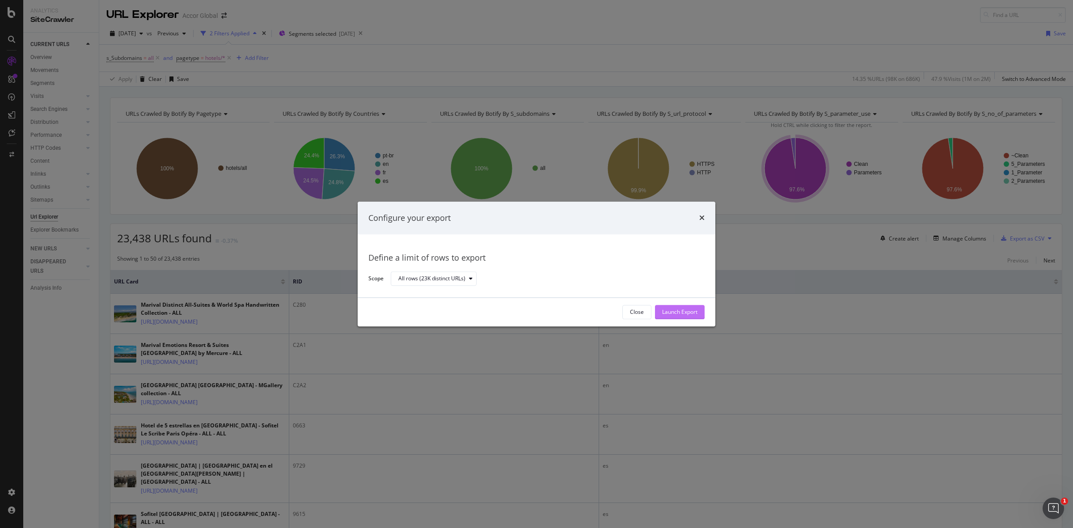
click at [685, 314] on div "Launch Export" at bounding box center [679, 313] width 35 height 8
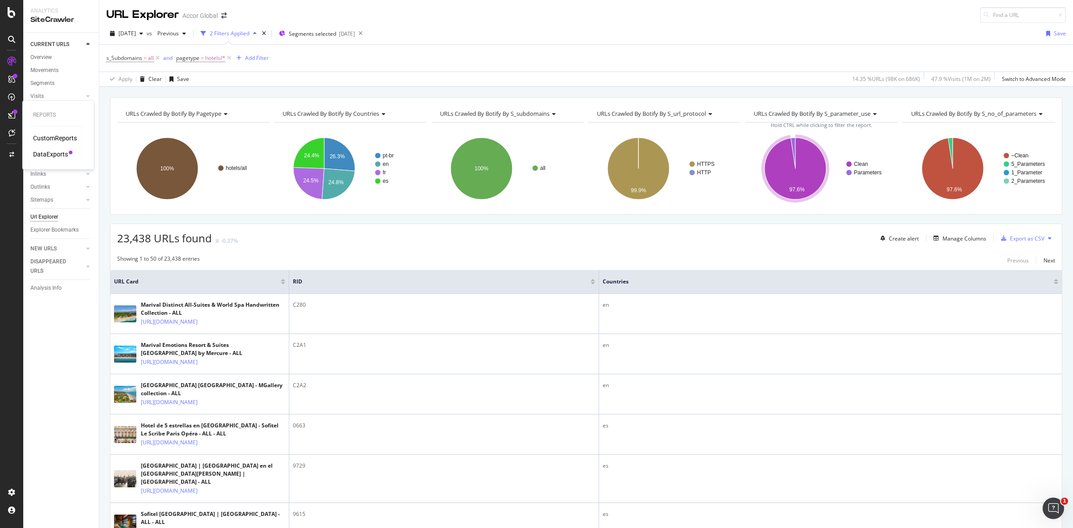
click at [49, 153] on div "DataExports" at bounding box center [50, 154] width 35 height 9
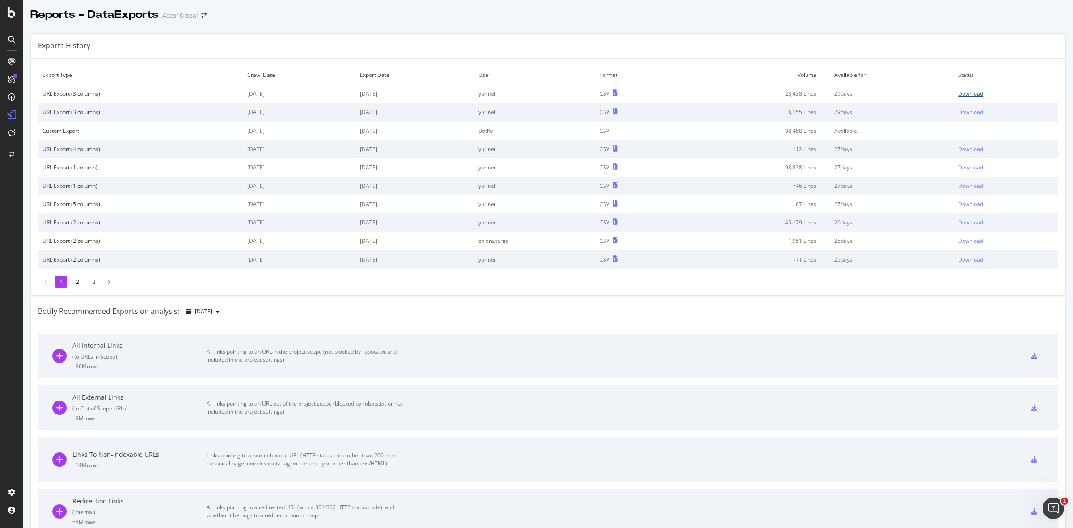
click at [960, 97] on div "Download" at bounding box center [970, 94] width 25 height 8
